Goal: Transaction & Acquisition: Book appointment/travel/reservation

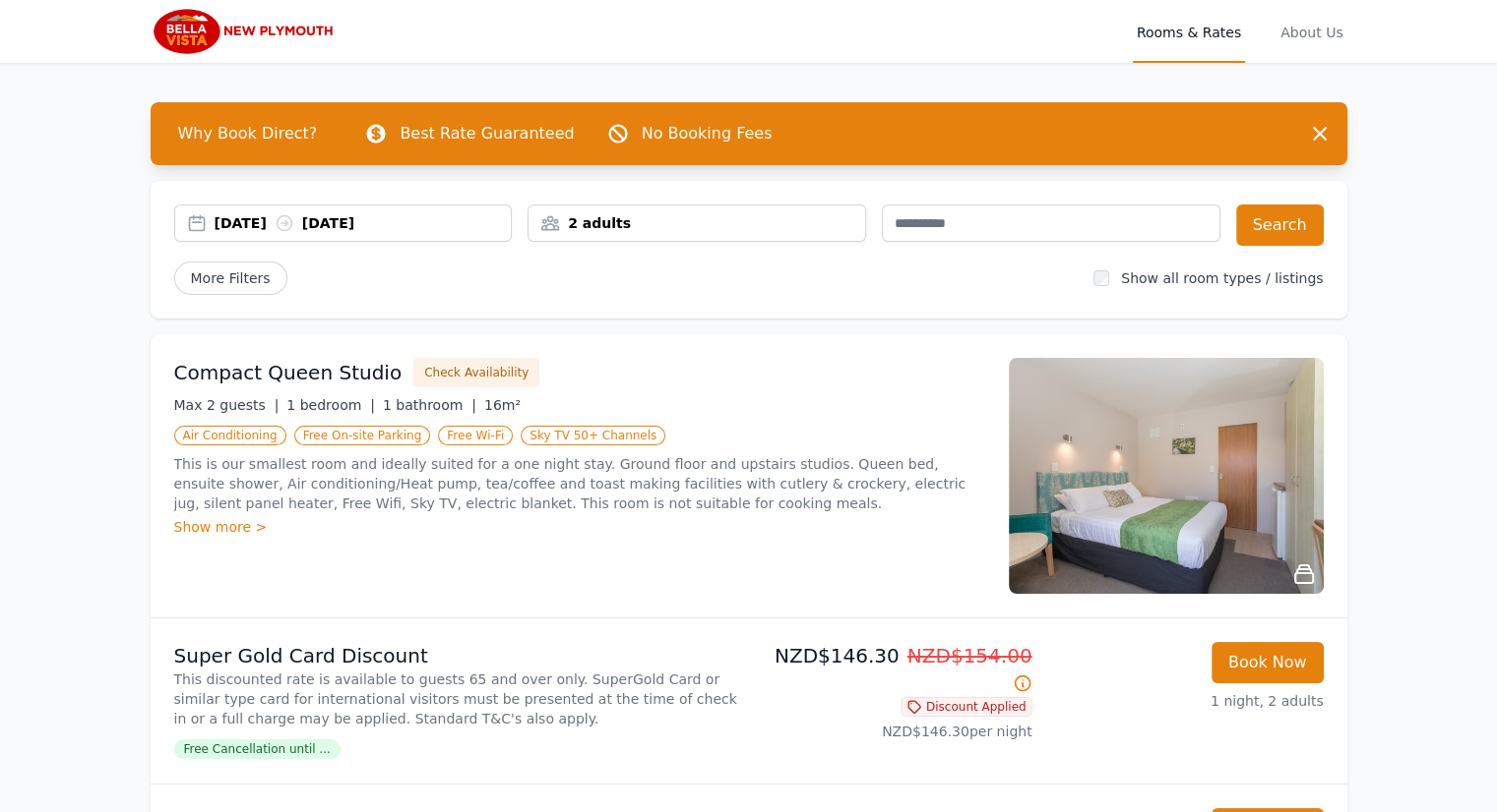
click at [273, 218] on div "[DATE] [DATE]" at bounding box center [363, 223] width 298 height 20
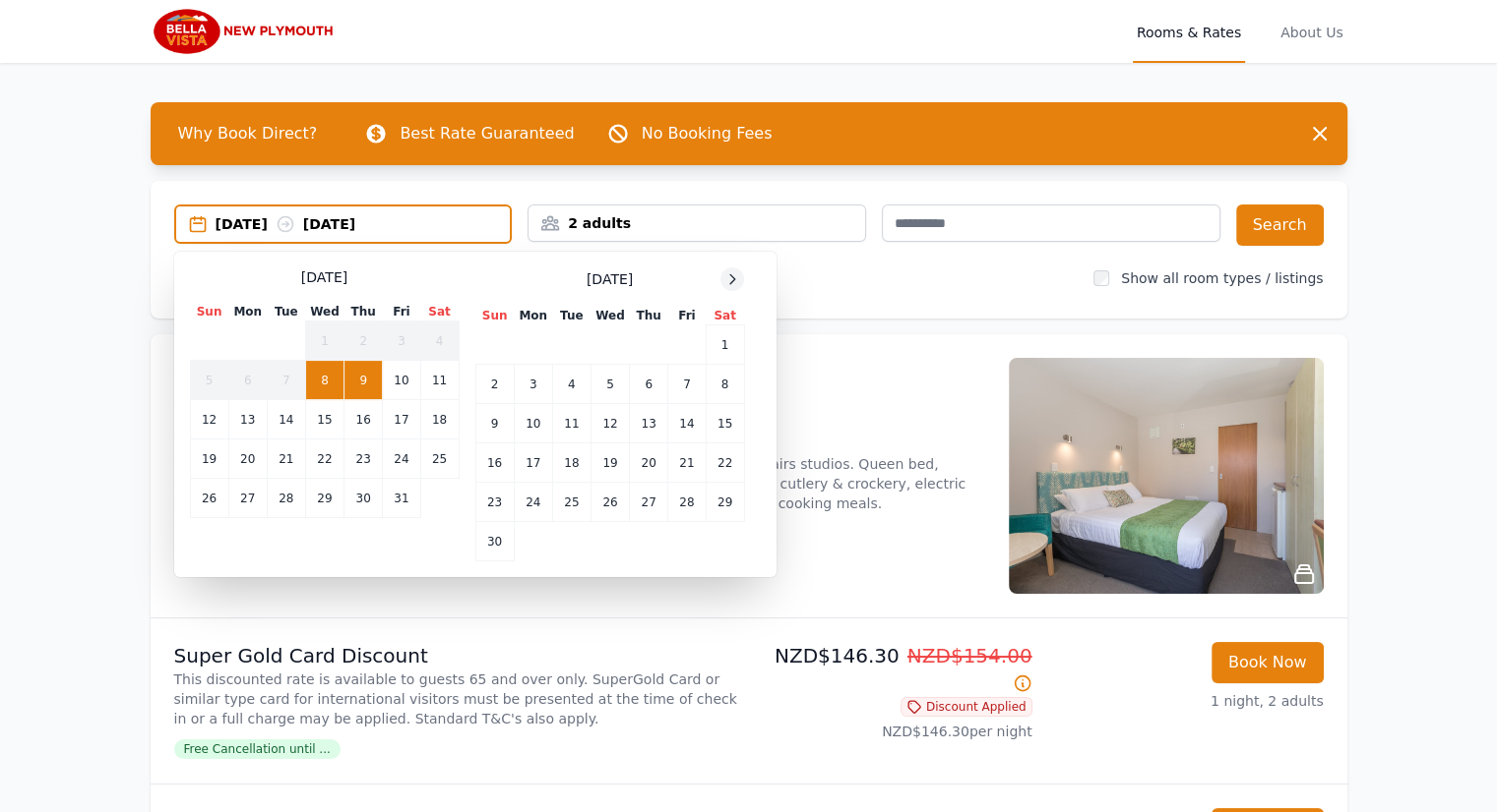
click at [724, 274] on icon at bounding box center [732, 280] width 16 height 16
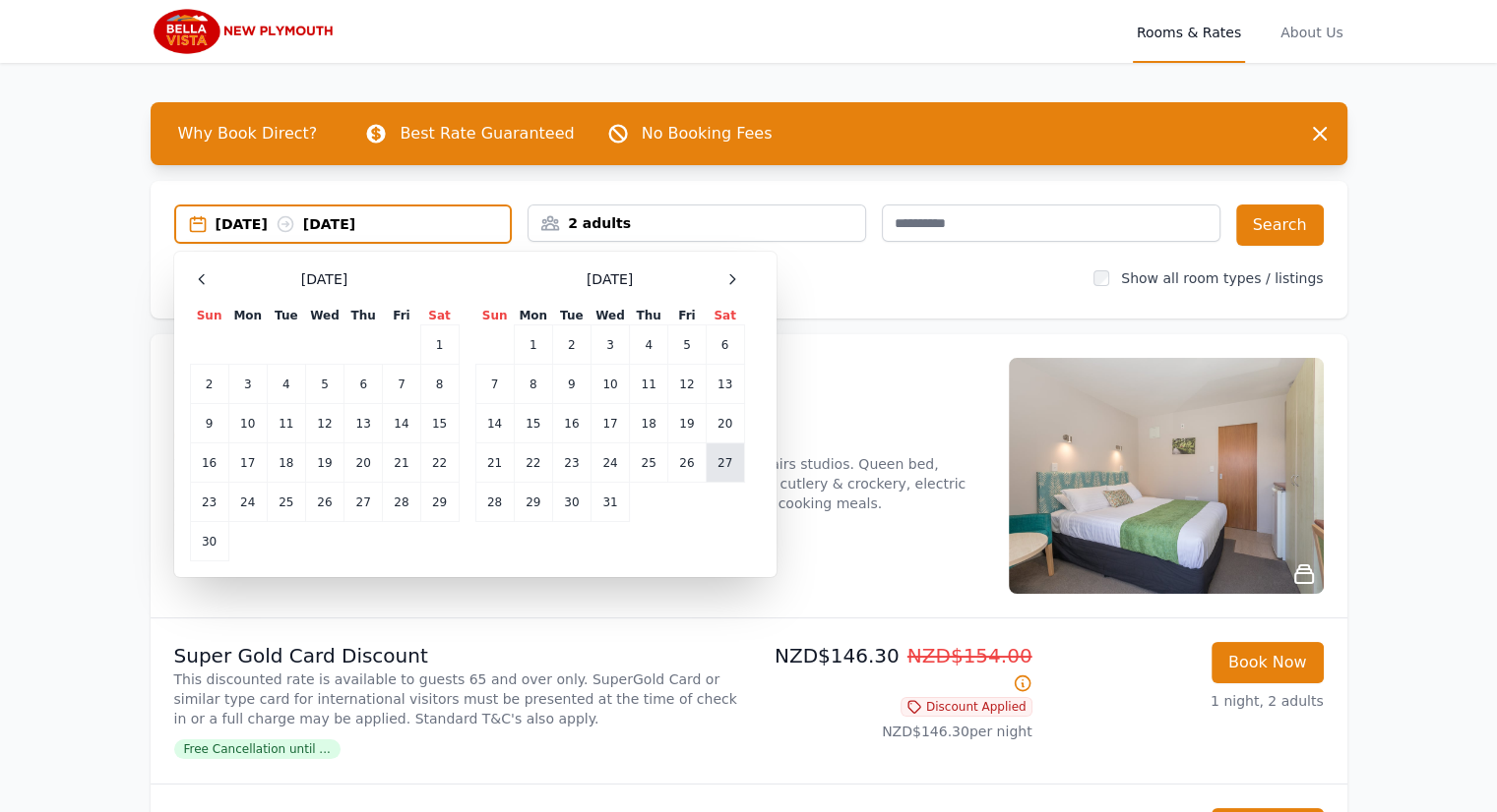
click at [716, 460] on td "27" at bounding box center [724, 463] width 39 height 40
click at [570, 495] on td "30" at bounding box center [570, 503] width 39 height 40
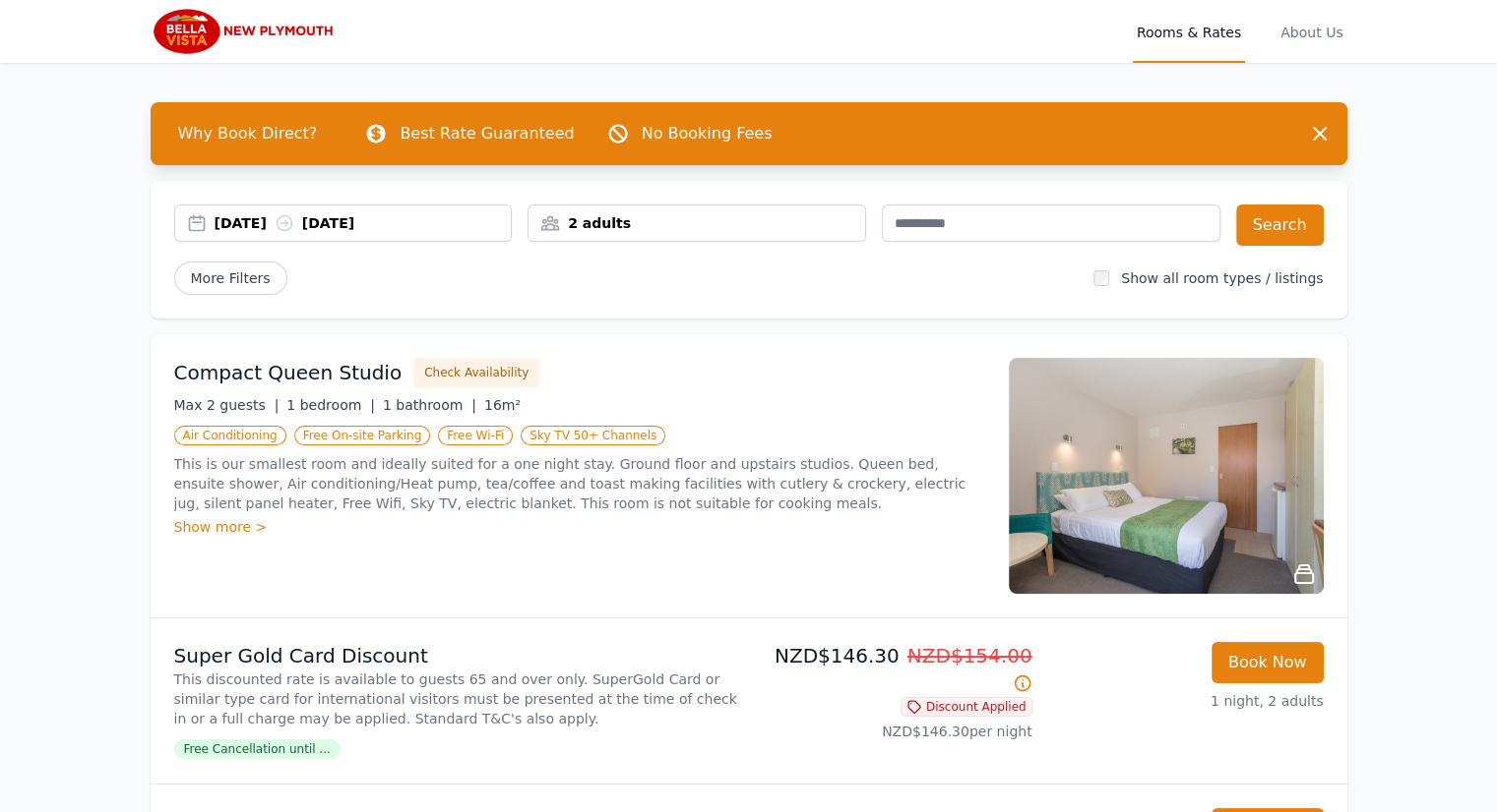
click at [712, 224] on div "2 adults" at bounding box center [696, 223] width 336 height 20
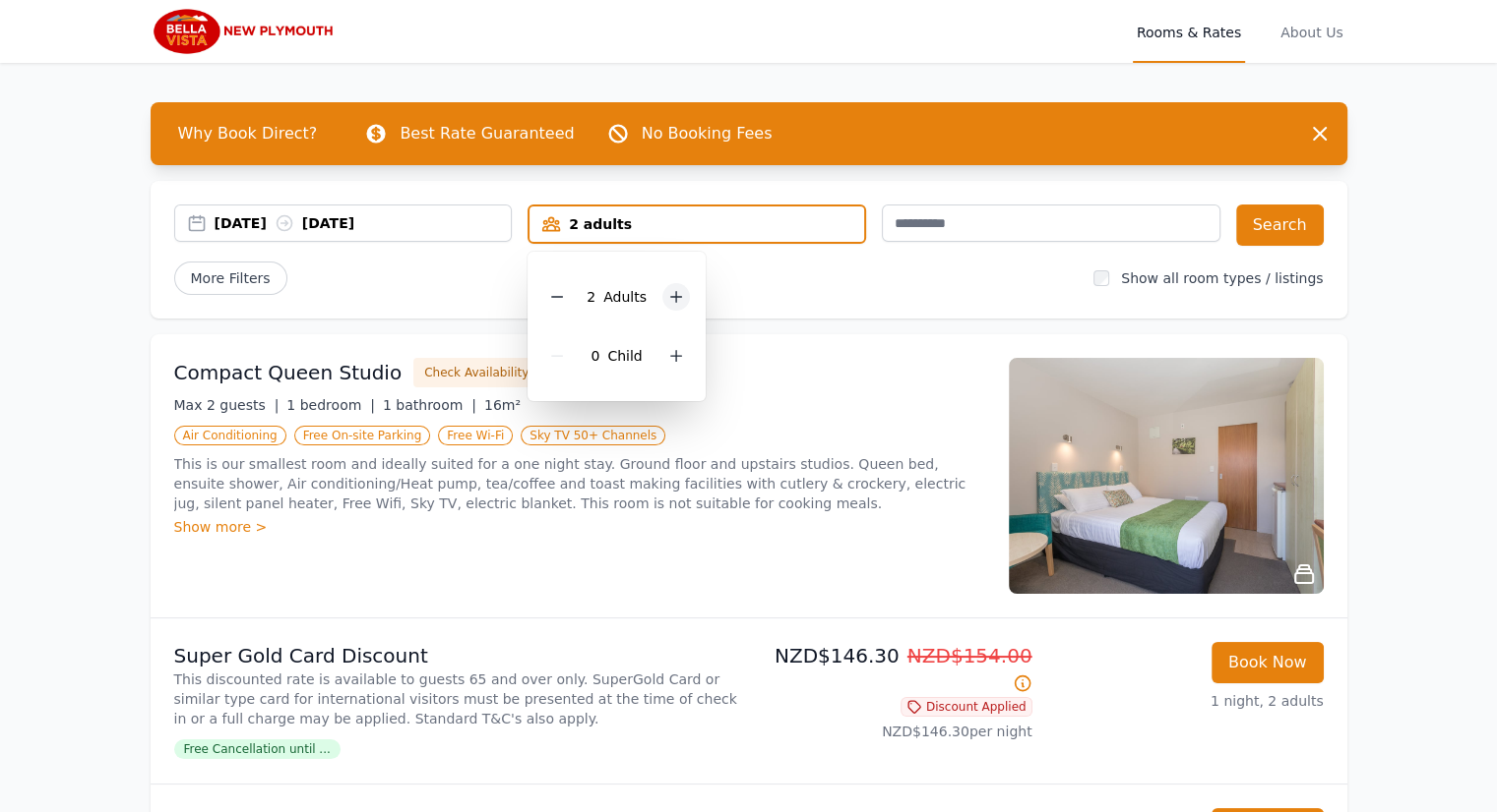
click at [668, 290] on icon at bounding box center [676, 297] width 16 height 16
click at [682, 357] on div at bounding box center [677, 356] width 28 height 28
click at [683, 358] on div at bounding box center [677, 356] width 28 height 28
click at [1264, 215] on button "Search" at bounding box center [1280, 225] width 87 height 42
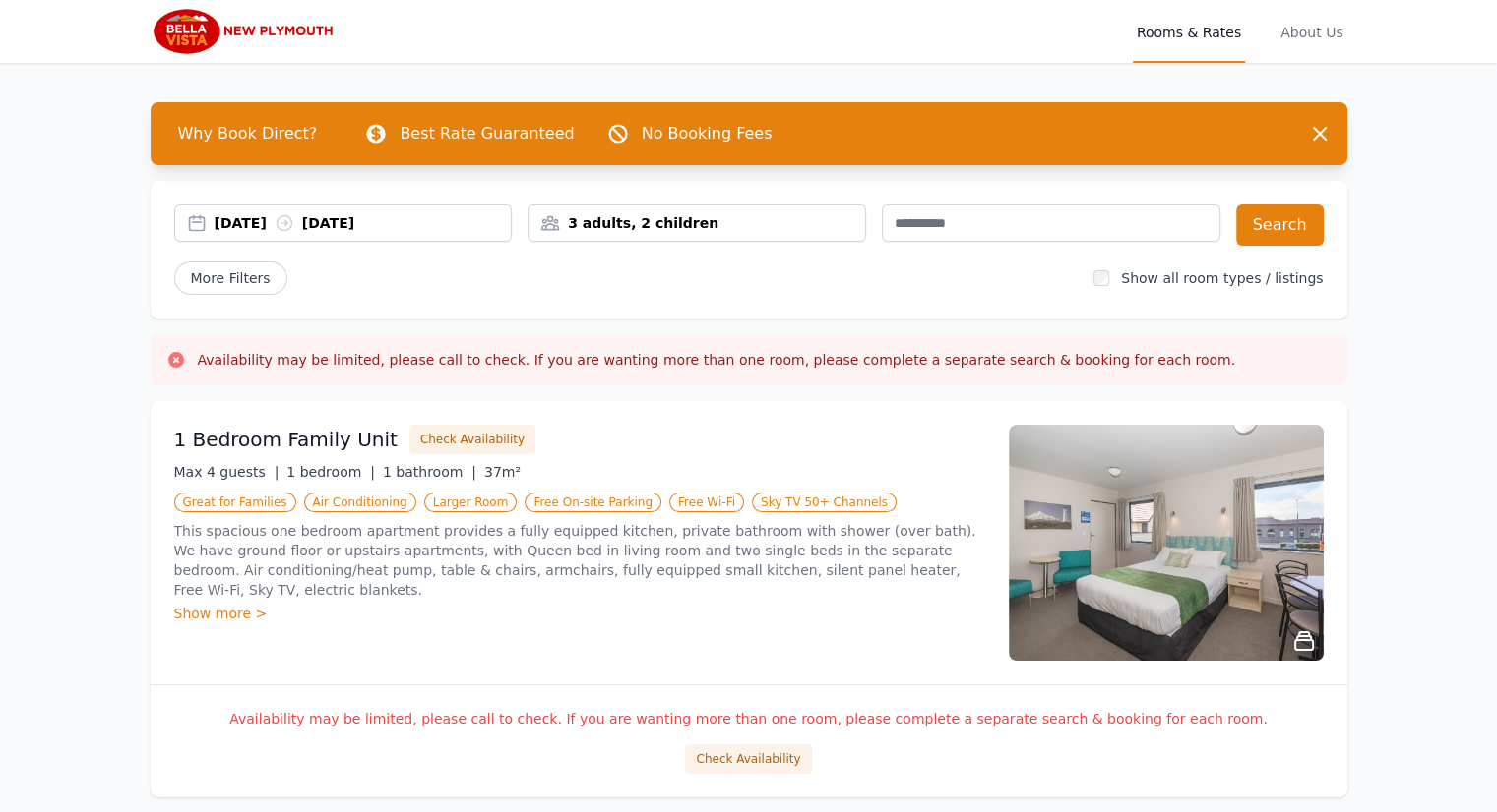
click at [247, 604] on div "Show more >" at bounding box center [579, 614] width 811 height 20
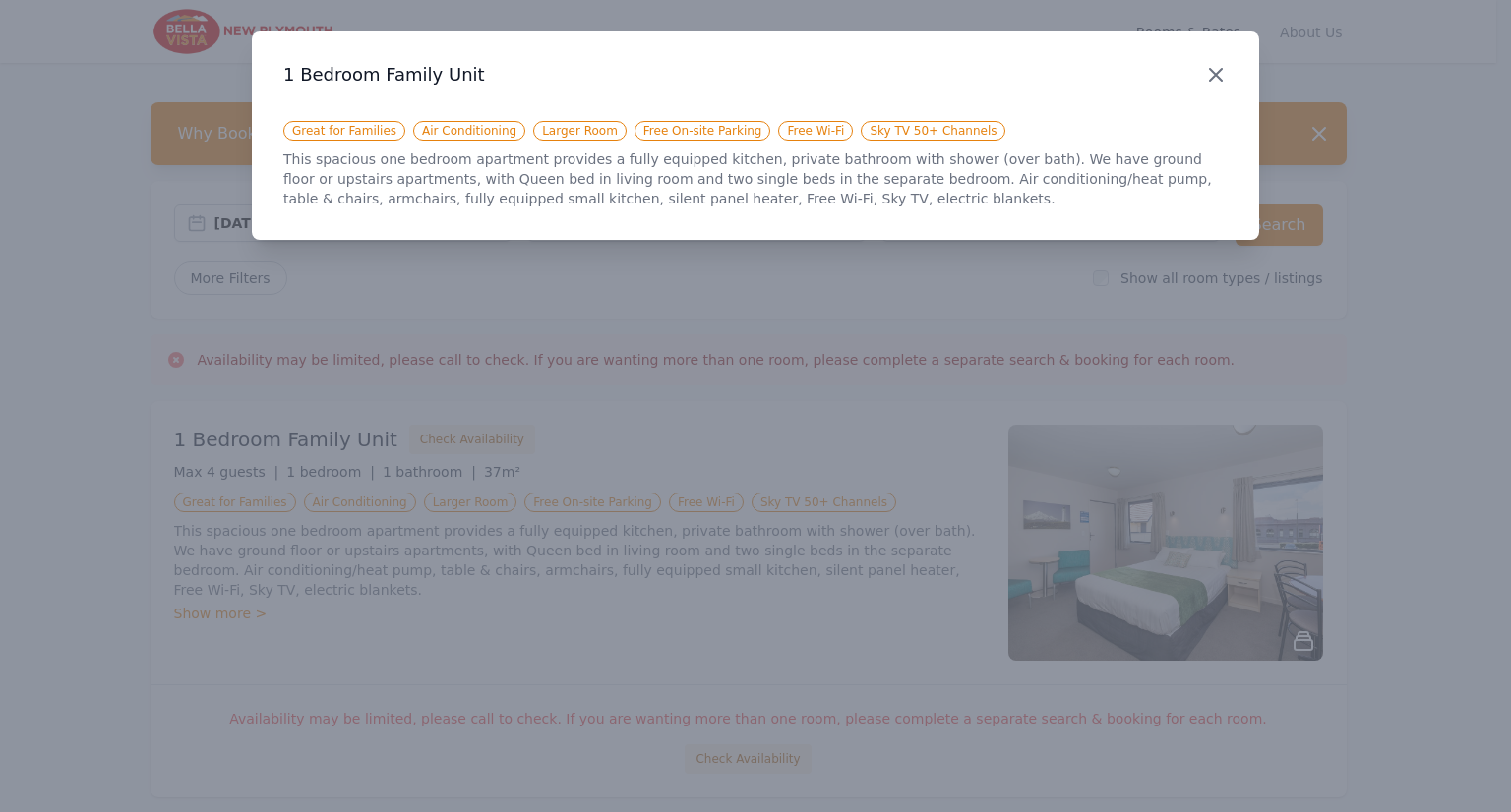
click at [1216, 69] on icon "button" at bounding box center [1216, 74] width 24 height 24
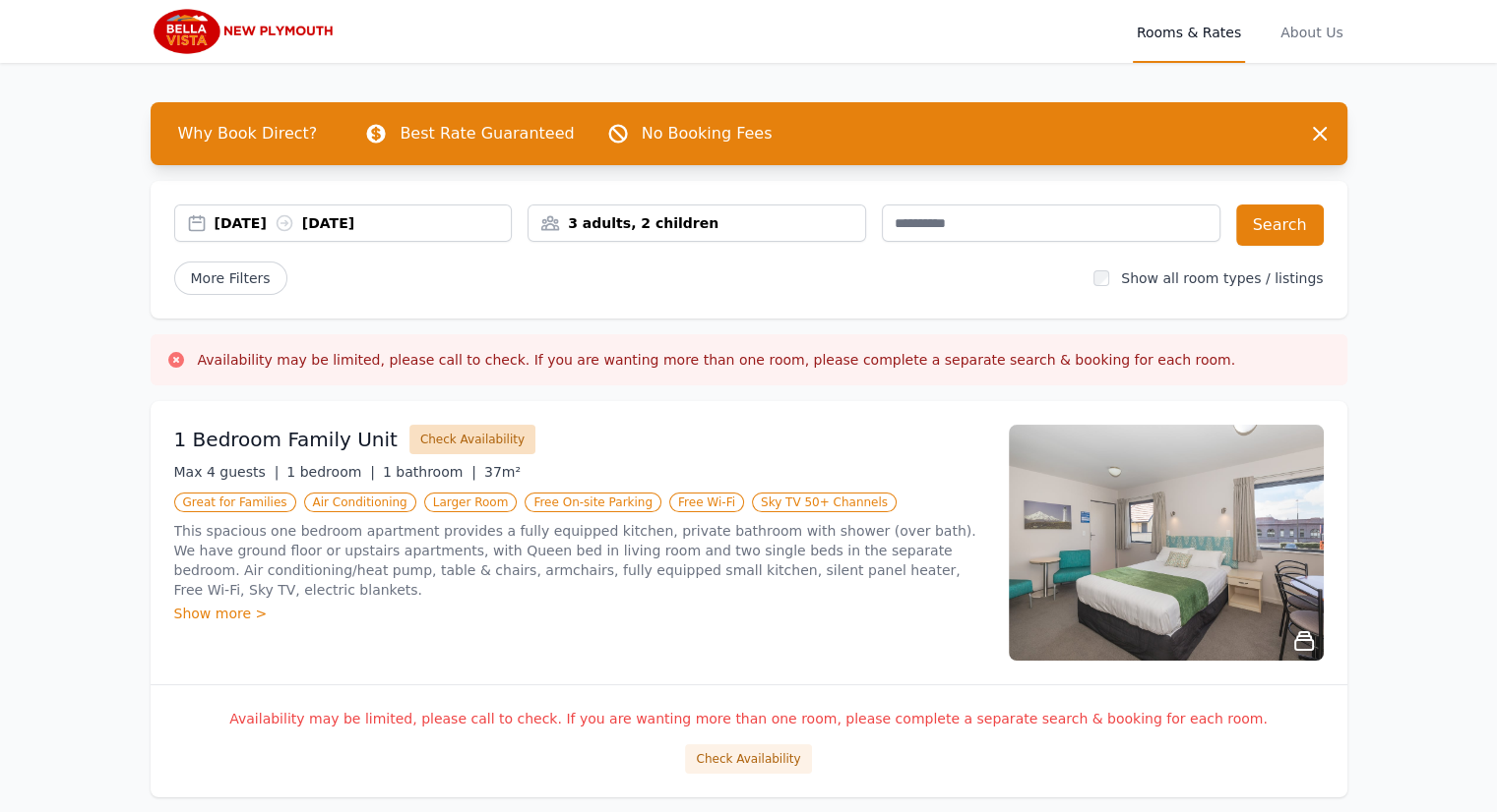
click at [449, 437] on button "Check Availability" at bounding box center [472, 439] width 126 height 30
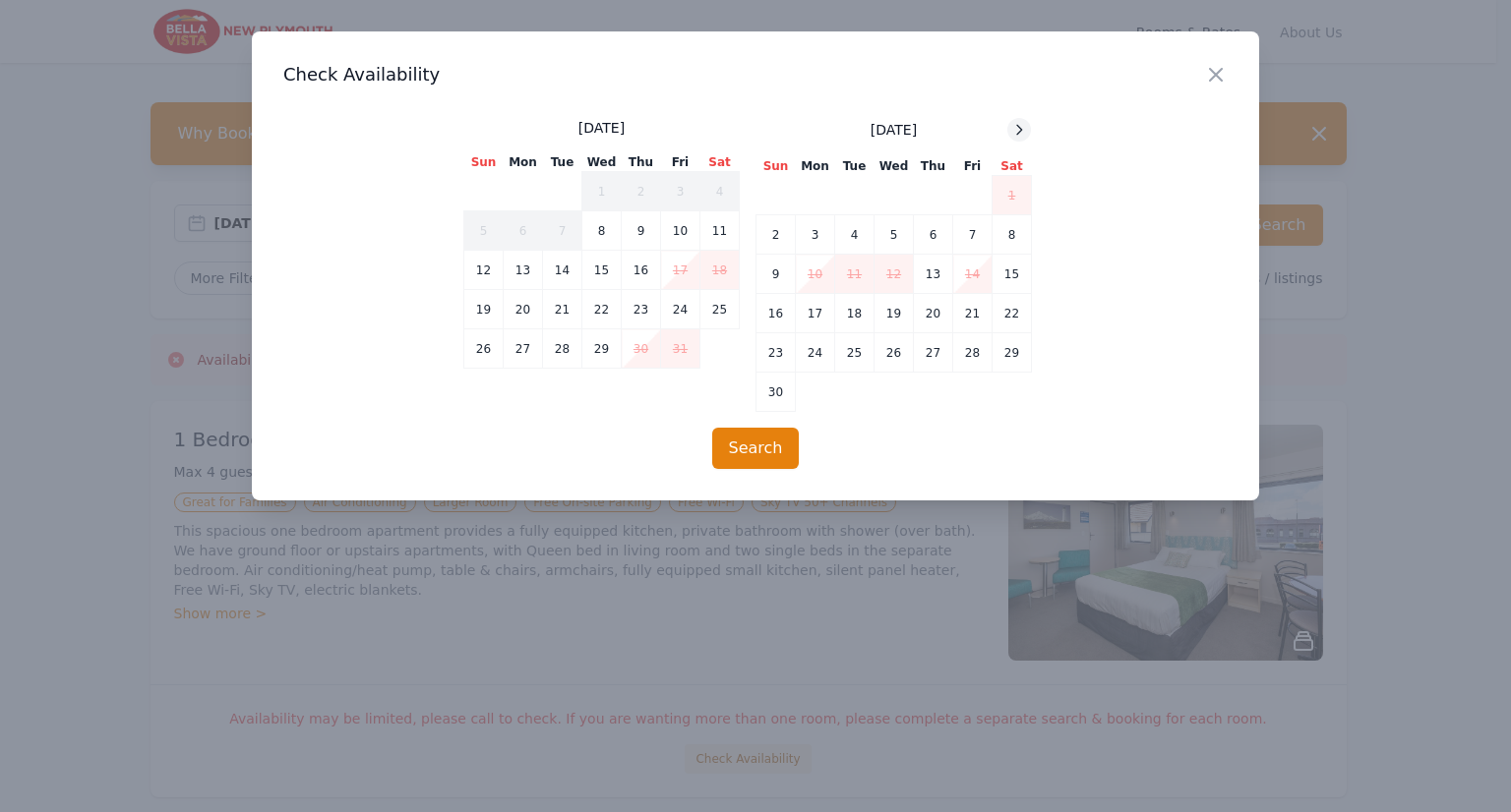
drag, startPoint x: 1013, startPoint y: 122, endPoint x: 1009, endPoint y: 147, distance: 25.3
click at [1013, 124] on icon at bounding box center [1019, 130] width 16 height 16
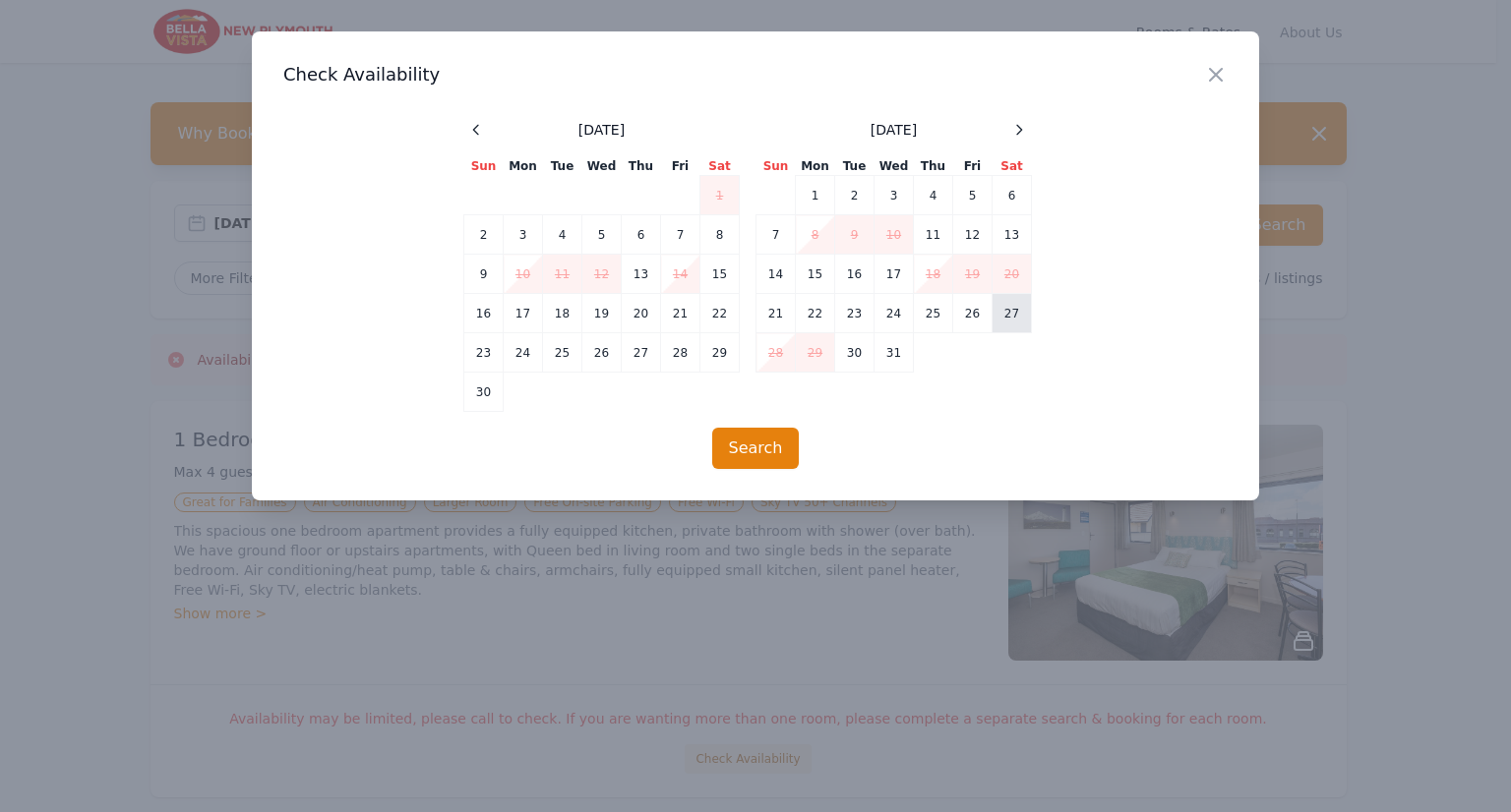
click at [1011, 303] on td "27" at bounding box center [1012, 314] width 40 height 40
click at [1019, 129] on icon at bounding box center [1019, 130] width 16 height 16
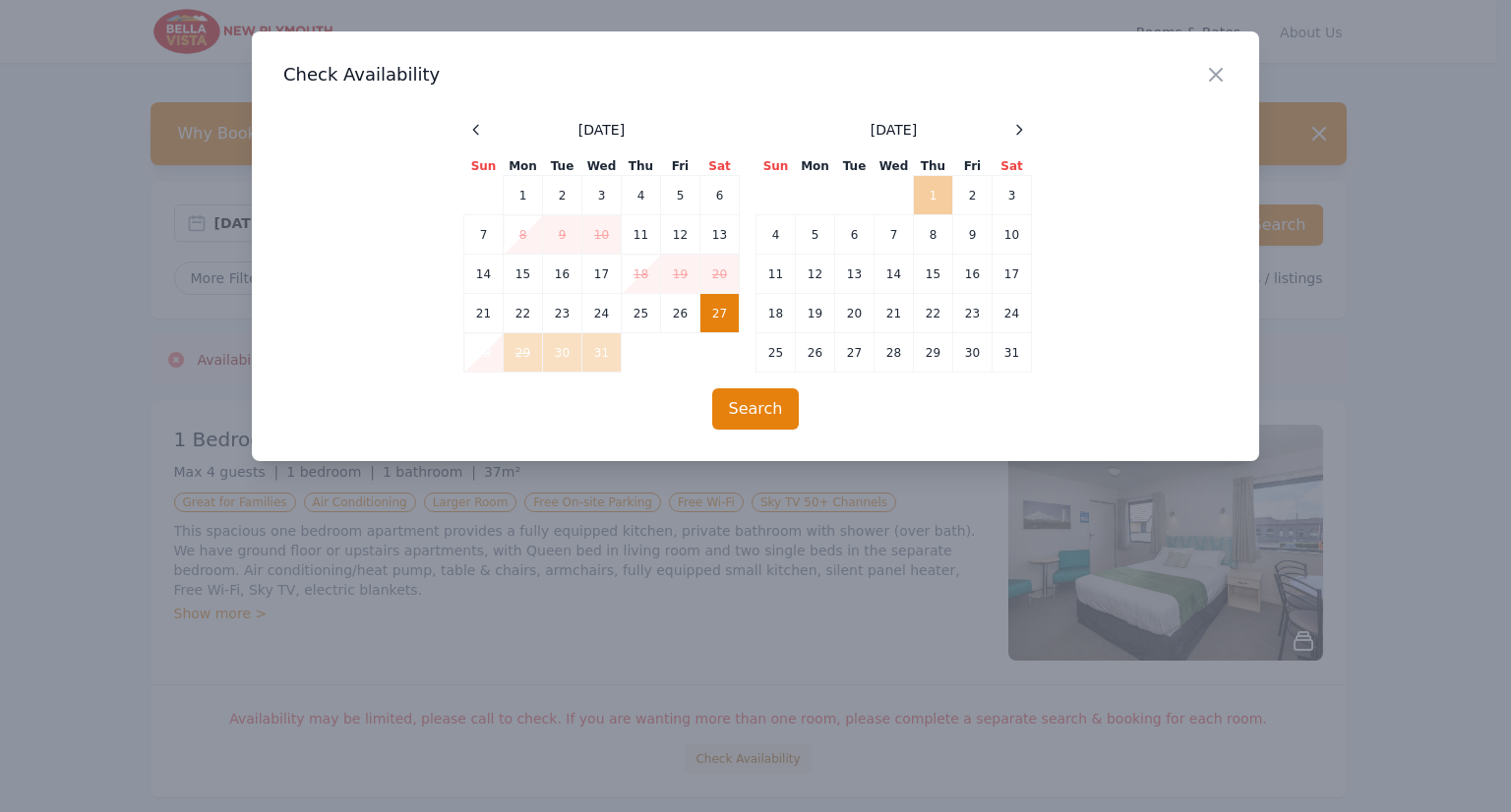
click at [928, 195] on td "1" at bounding box center [933, 196] width 40 height 40
click at [768, 227] on td "4" at bounding box center [776, 235] width 40 height 40
click at [926, 196] on td "1" at bounding box center [933, 196] width 40 height 40
click at [1003, 192] on td "3" at bounding box center [1012, 196] width 40 height 40
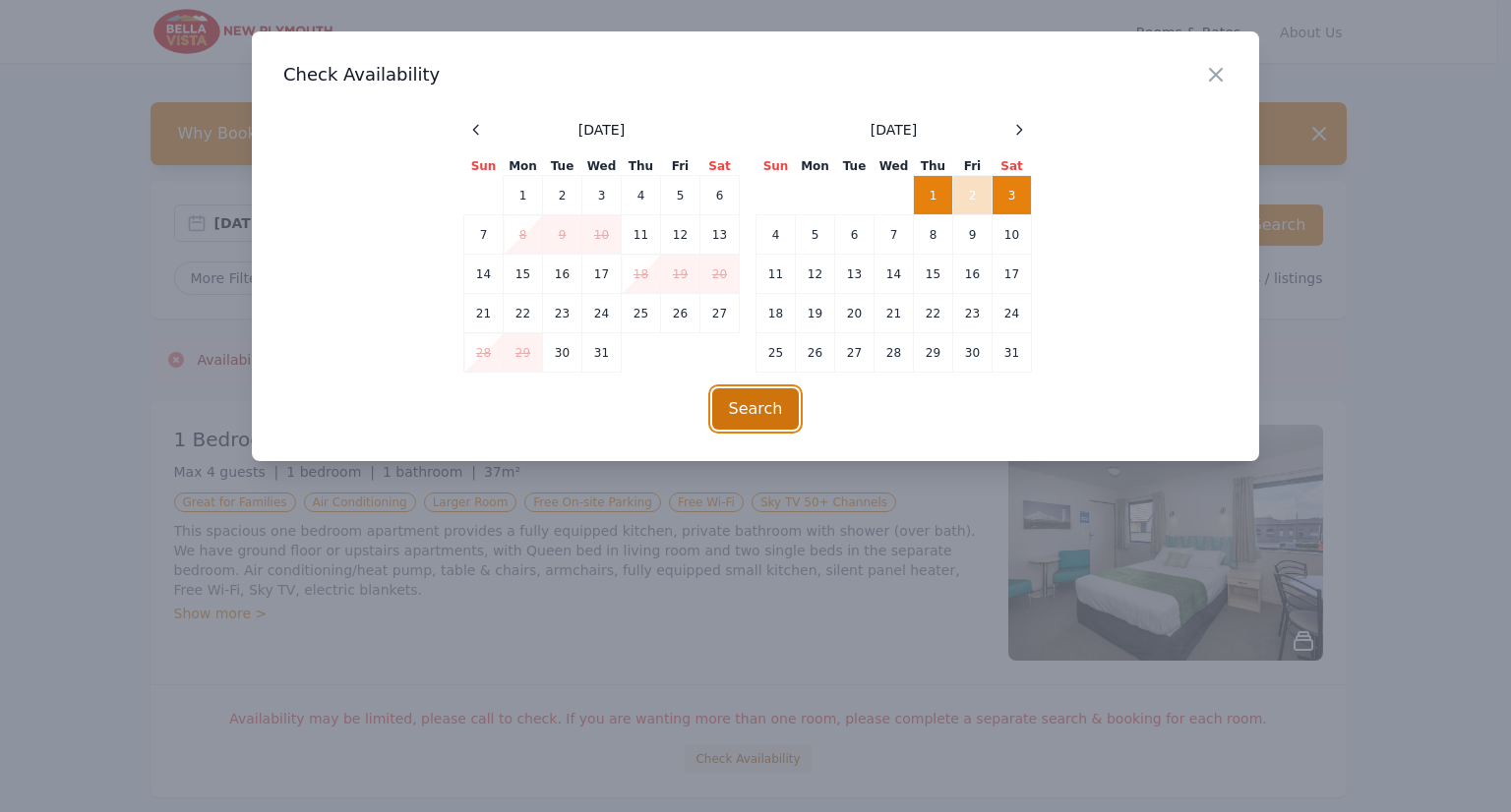
click at [762, 409] on button "Search" at bounding box center [756, 409] width 87 height 42
